Goal: Task Accomplishment & Management: Complete application form

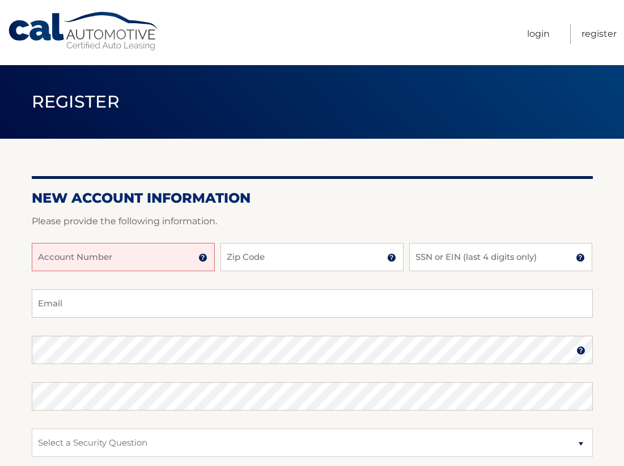
click at [203, 251] on input "Account Number" at bounding box center [123, 257] width 183 height 28
click at [203, 254] on img at bounding box center [202, 257] width 9 height 9
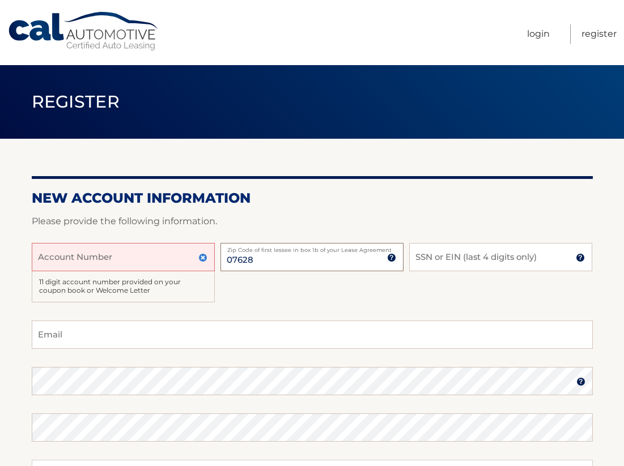
type input "07628"
click at [451, 258] on input "SSN or EIN (last 4 digits only)" at bounding box center [500, 257] width 183 height 28
type input "4386"
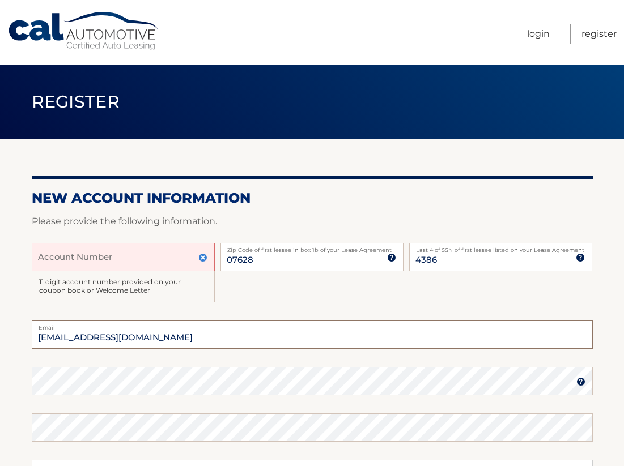
type input "soniapena1@aol.com"
click at [503, 370] on label "Password" at bounding box center [312, 371] width 561 height 9
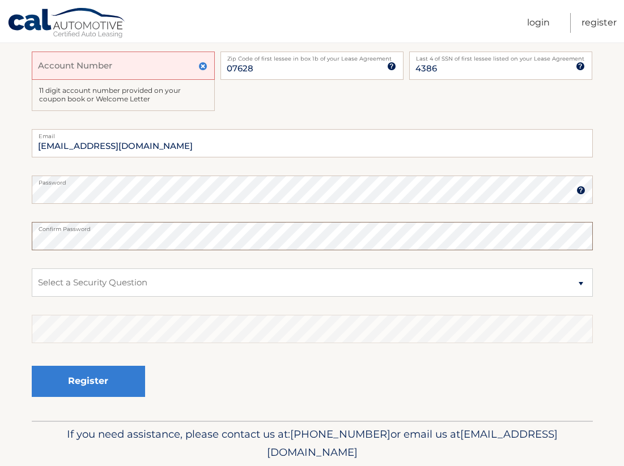
scroll to position [198, 0]
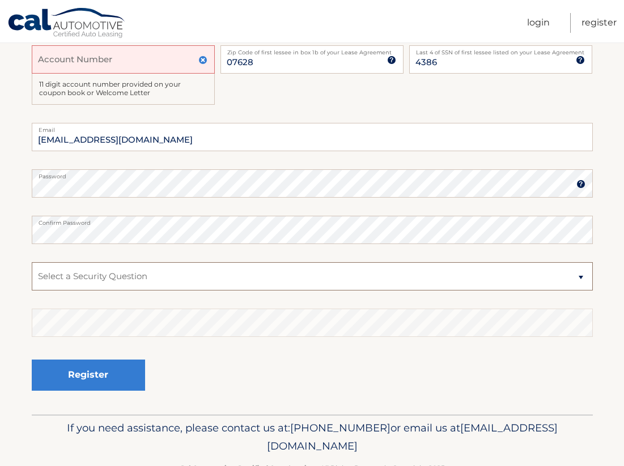
select select "2"
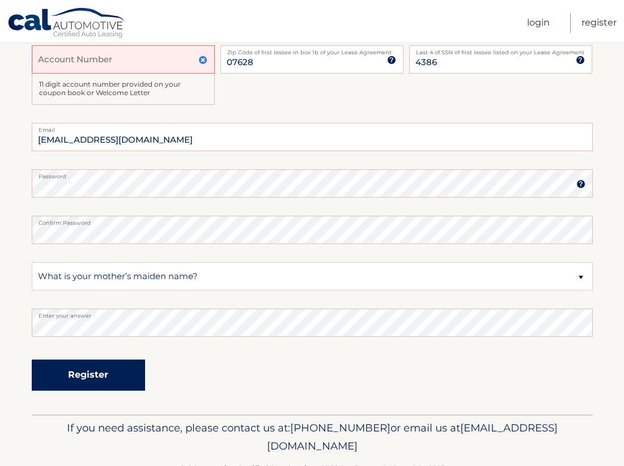
click at [81, 377] on button "Register" at bounding box center [88, 375] width 113 height 31
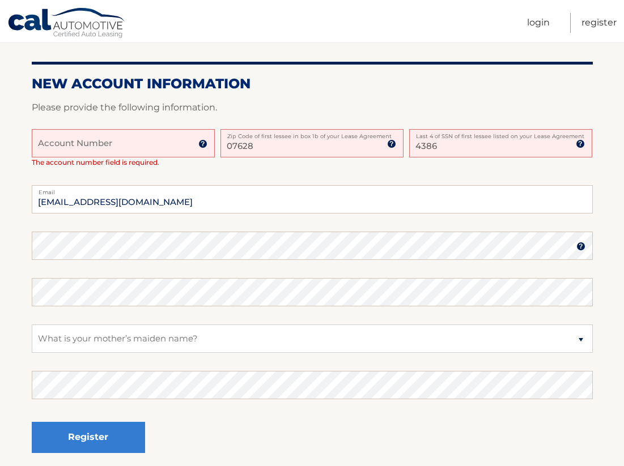
scroll to position [249, 0]
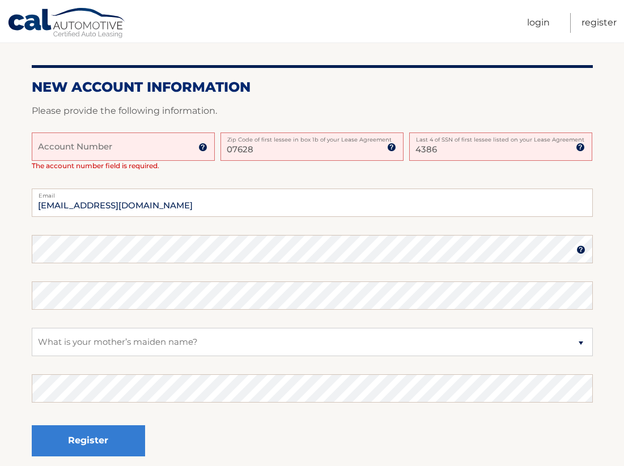
click at [96, 142] on input "Account Number" at bounding box center [123, 147] width 183 height 28
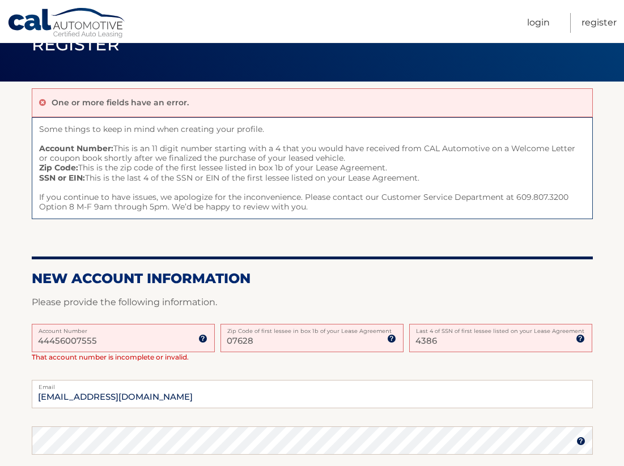
scroll to position [53, 0]
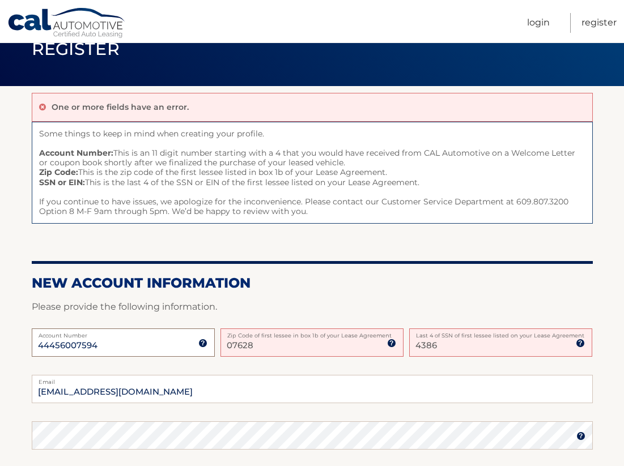
type input "44456007594"
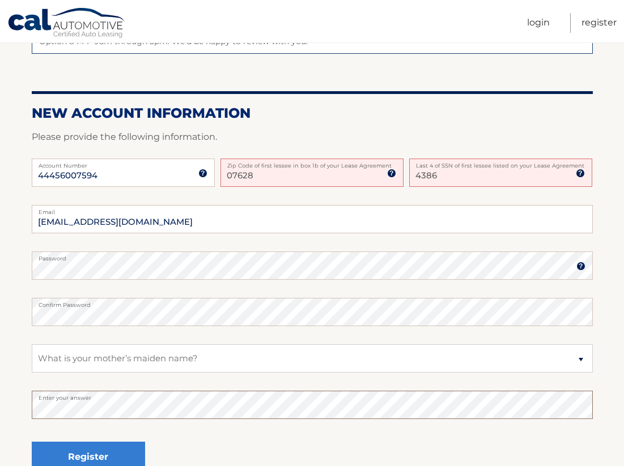
scroll to position [226, 0]
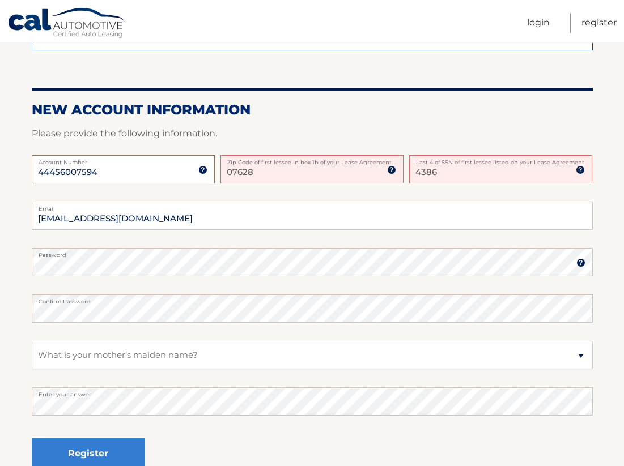
click at [60, 169] on input "44456007594" at bounding box center [123, 169] width 183 height 28
click at [168, 144] on div at bounding box center [312, 149] width 561 height 14
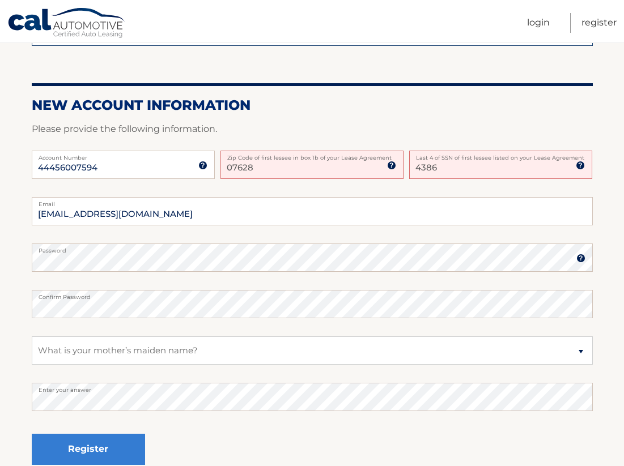
scroll to position [247, 0]
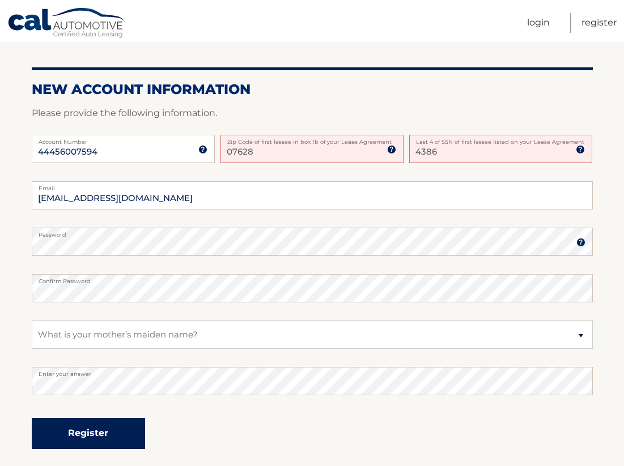
click at [95, 432] on button "Register" at bounding box center [88, 433] width 113 height 31
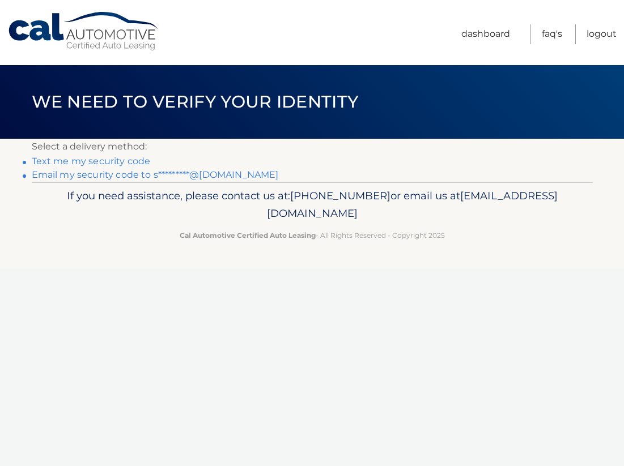
click at [116, 163] on link "Text me my security code" at bounding box center [91, 161] width 119 height 11
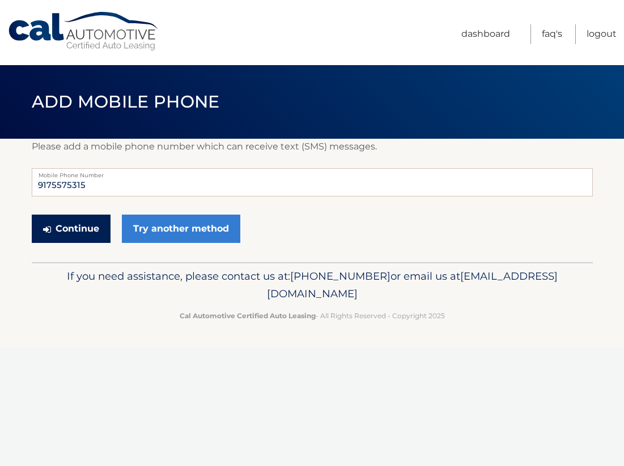
click at [89, 227] on button "Continue" at bounding box center [71, 229] width 79 height 28
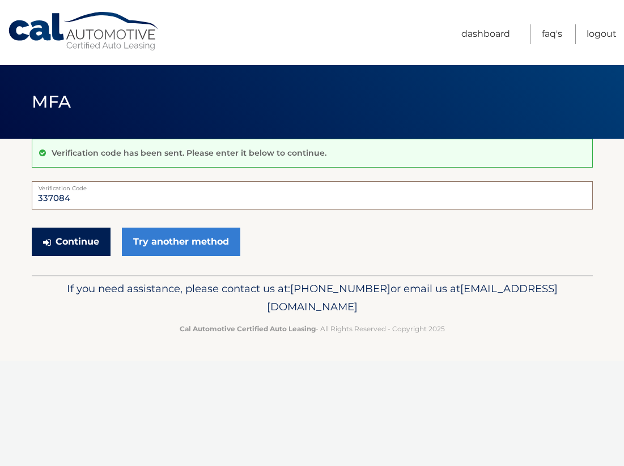
type input "337084"
click at [70, 245] on button "Continue" at bounding box center [71, 242] width 79 height 28
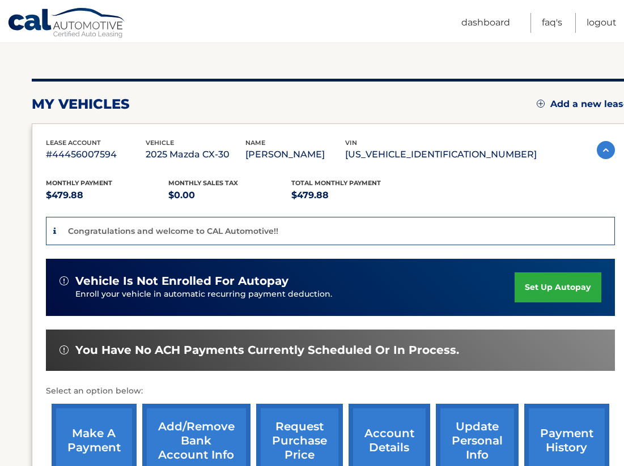
scroll to position [120, 0]
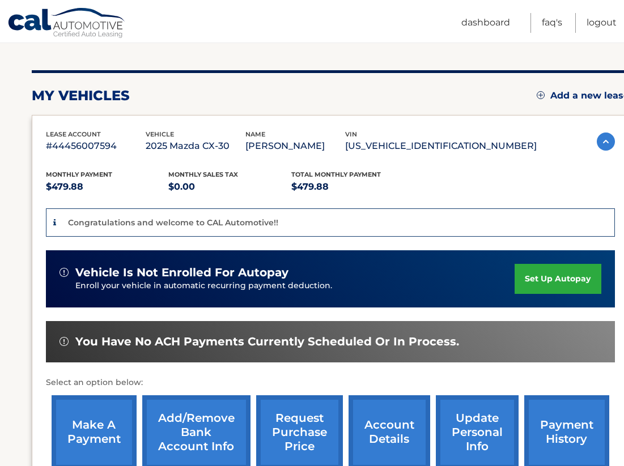
click at [539, 285] on link "set up autopay" at bounding box center [558, 279] width 86 height 30
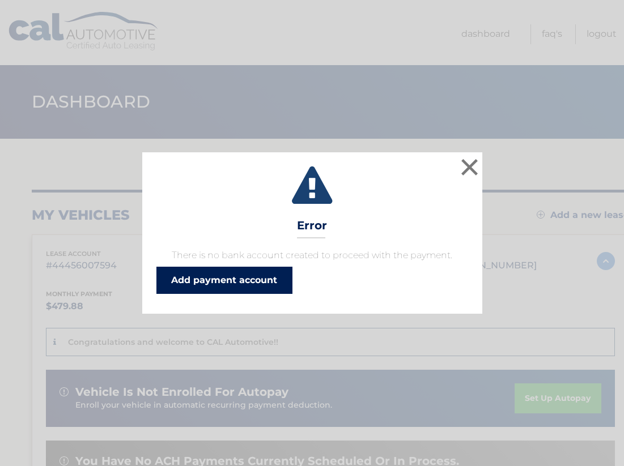
click at [247, 283] on link "Add payment account" at bounding box center [224, 280] width 136 height 27
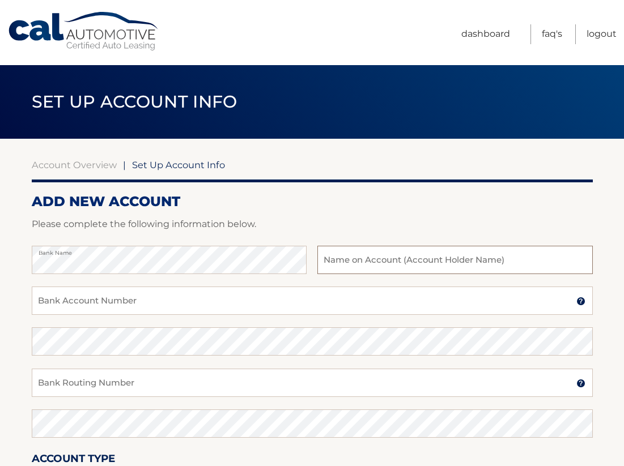
click at [349, 261] on input "text" at bounding box center [454, 260] width 275 height 28
type input "[PERSON_NAME] Checking"
click at [207, 305] on input "Bank Account Number" at bounding box center [312, 301] width 561 height 28
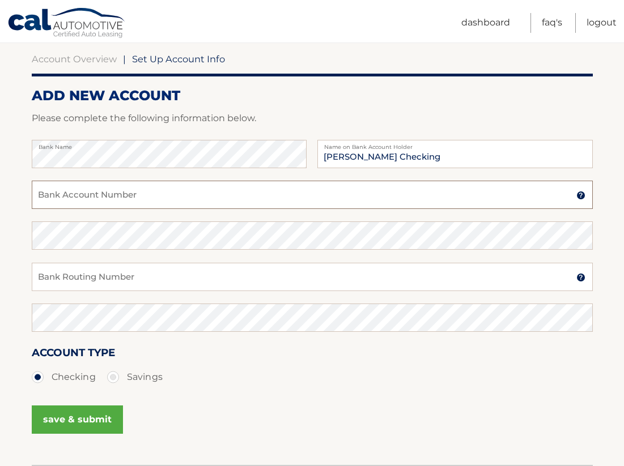
scroll to position [107, 0]
click at [181, 277] on input "Bank Routing Number" at bounding box center [312, 276] width 561 height 28
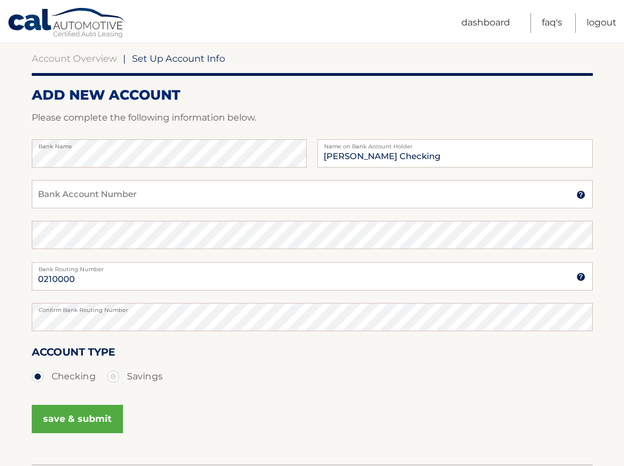
click at [177, 270] on label "Bank Routing Number" at bounding box center [312, 266] width 561 height 9
click at [177, 270] on input "0210000" at bounding box center [312, 276] width 561 height 28
type input "021000021"
click at [136, 191] on input "Bank Account Number" at bounding box center [312, 194] width 561 height 28
type input "870893356"
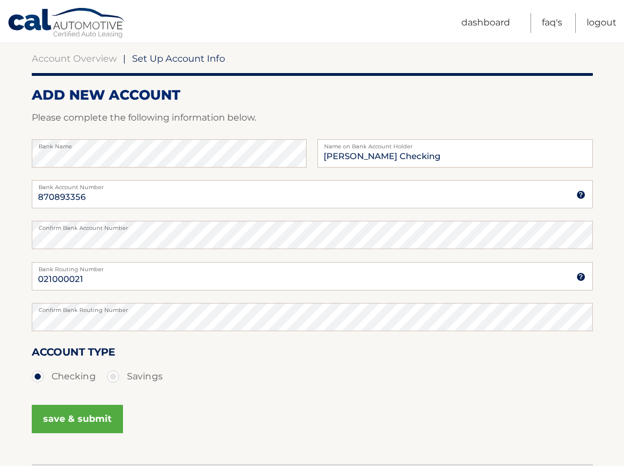
click at [71, 423] on button "save & submit" at bounding box center [77, 419] width 91 height 28
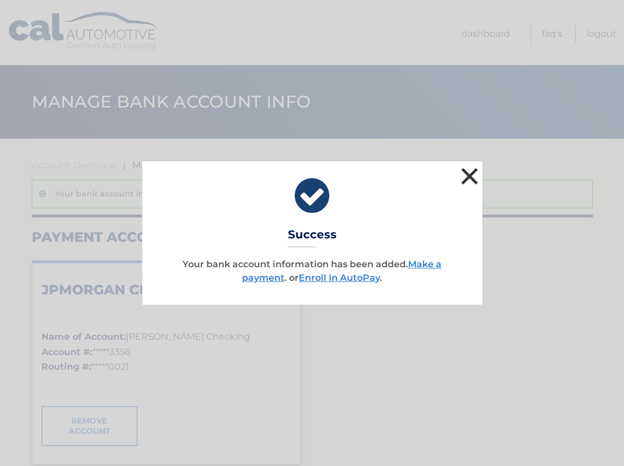
click at [470, 172] on button "×" at bounding box center [470, 176] width 23 height 23
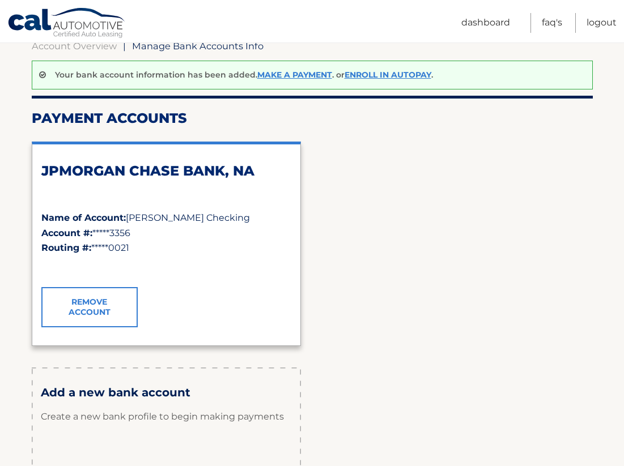
scroll to position [121, 0]
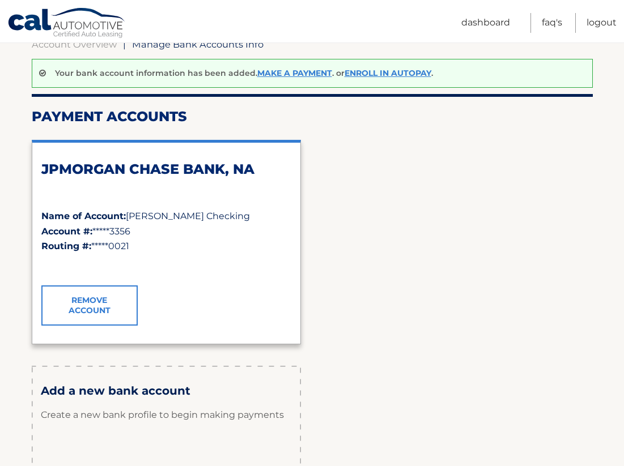
click at [373, 67] on div "Your bank account information has been added. Make a payment . or Enroll In Aut…" at bounding box center [312, 73] width 561 height 29
click at [373, 71] on link "Enroll In AutoPay" at bounding box center [388, 73] width 87 height 10
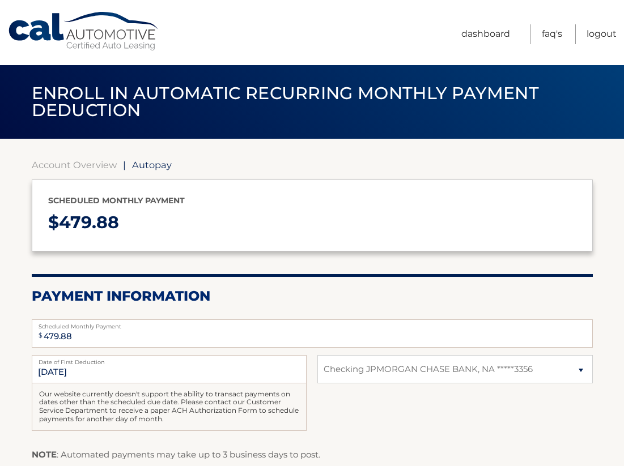
select select "ZDQ2NjU0NzgtMmViMy00MGQxLTgzOTgtN2JlZTE0ZTI5NGUy"
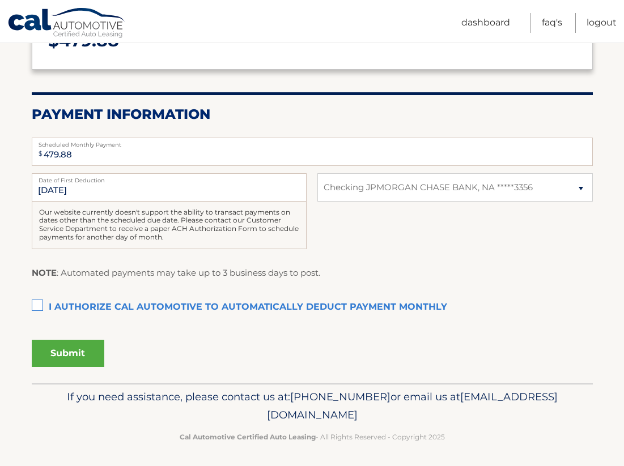
scroll to position [181, 0]
click at [155, 186] on input "[DATE]" at bounding box center [169, 188] width 275 height 28
click at [61, 186] on input "[DATE]" at bounding box center [169, 188] width 275 height 28
click at [46, 189] on input "[DATE]" at bounding box center [169, 188] width 275 height 28
click at [35, 302] on label "I authorize cal automotive to automatically deduct payment monthly This checkbo…" at bounding box center [312, 308] width 561 height 23
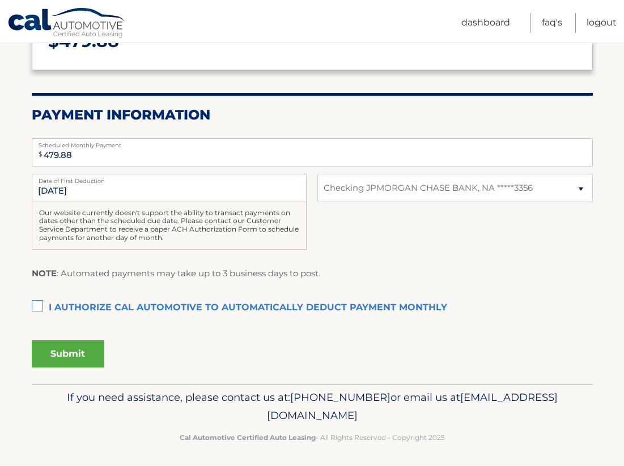
click at [0, 0] on input "I authorize cal automotive to automatically deduct payment monthly This checkbo…" at bounding box center [0, 0] width 0 height 0
click at [77, 354] on button "Submit" at bounding box center [68, 354] width 73 height 27
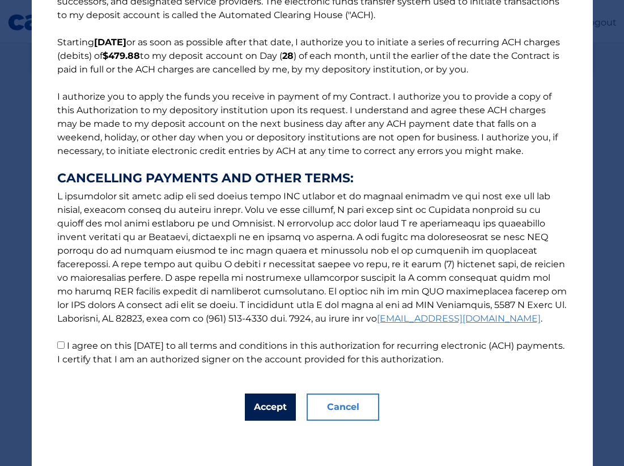
scroll to position [69, 0]
click at [269, 404] on button "Accept" at bounding box center [270, 407] width 51 height 27
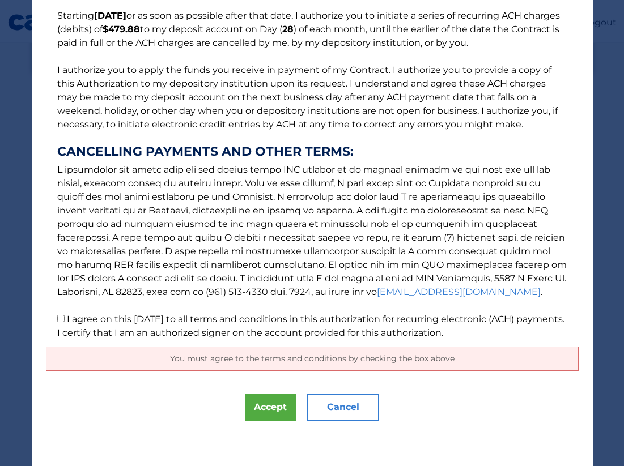
click at [59, 321] on input "I agree on this [DATE] to all terms and conditions in this authorization for re…" at bounding box center [60, 318] width 7 height 7
checkbox input "true"
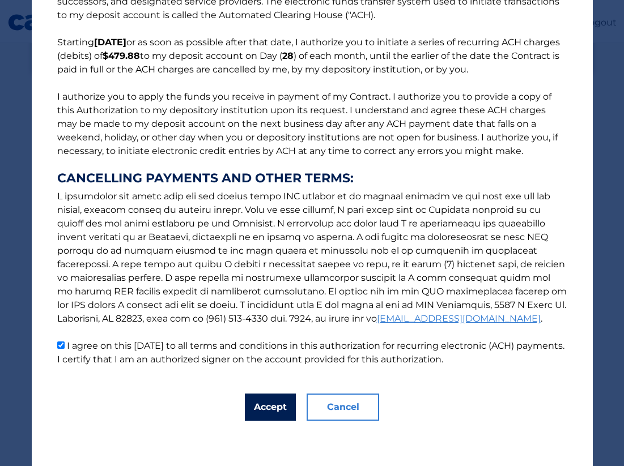
click at [262, 404] on button "Accept" at bounding box center [270, 407] width 51 height 27
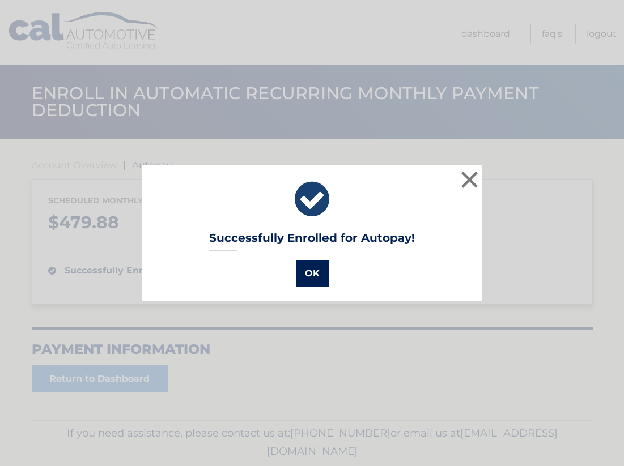
click at [312, 271] on button "OK" at bounding box center [312, 273] width 33 height 27
